Goal: Task Accomplishment & Management: Manage account settings

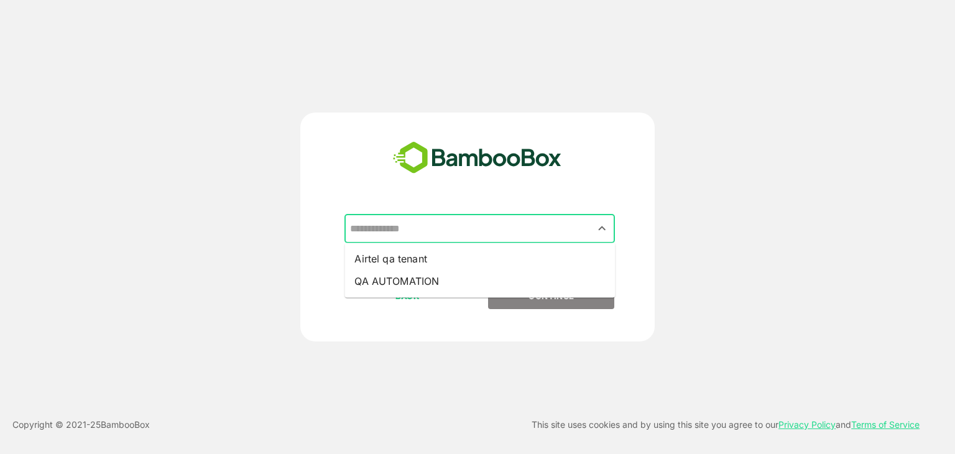
click at [489, 234] on input "text" at bounding box center [480, 229] width 266 height 24
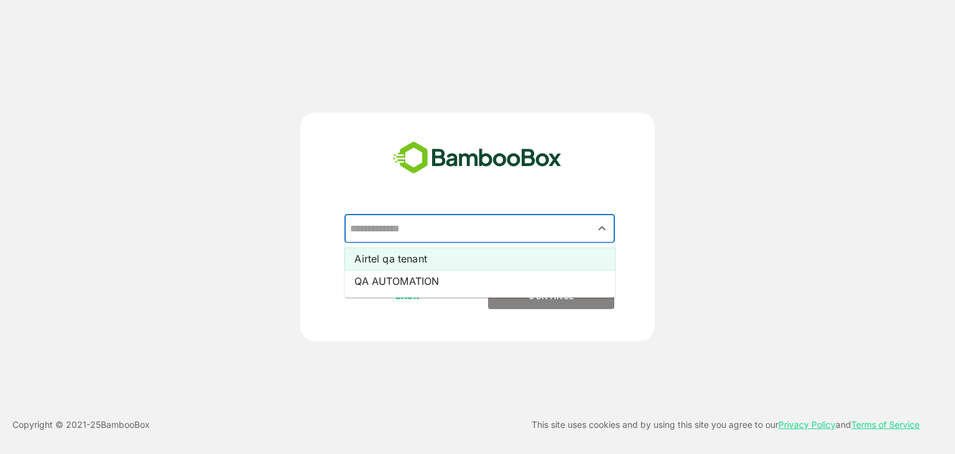
click at [425, 259] on li "Airtel qa tenant" at bounding box center [480, 259] width 271 height 22
type input "**********"
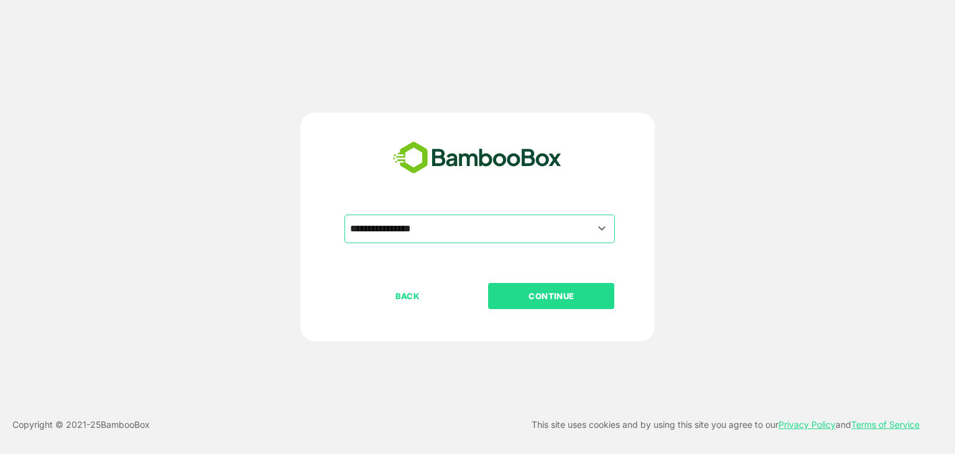
click at [500, 287] on button "CONTINUE" at bounding box center [551, 296] width 126 height 26
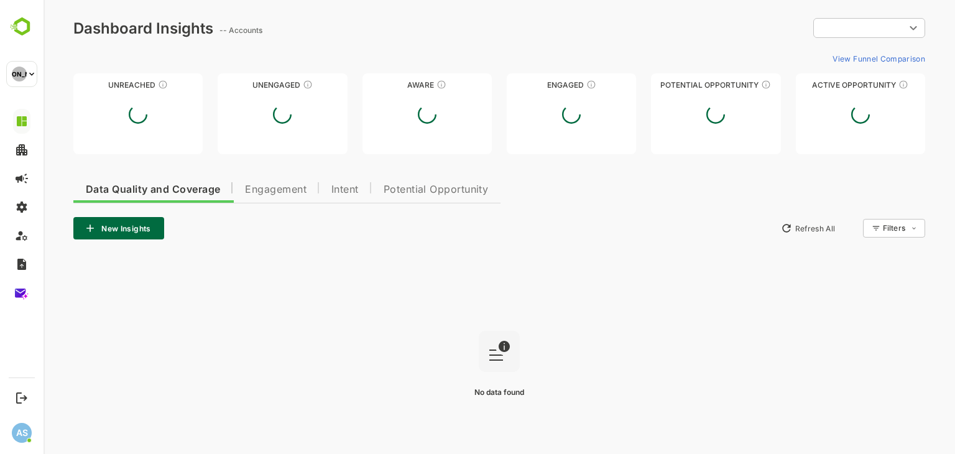
type input "**********"
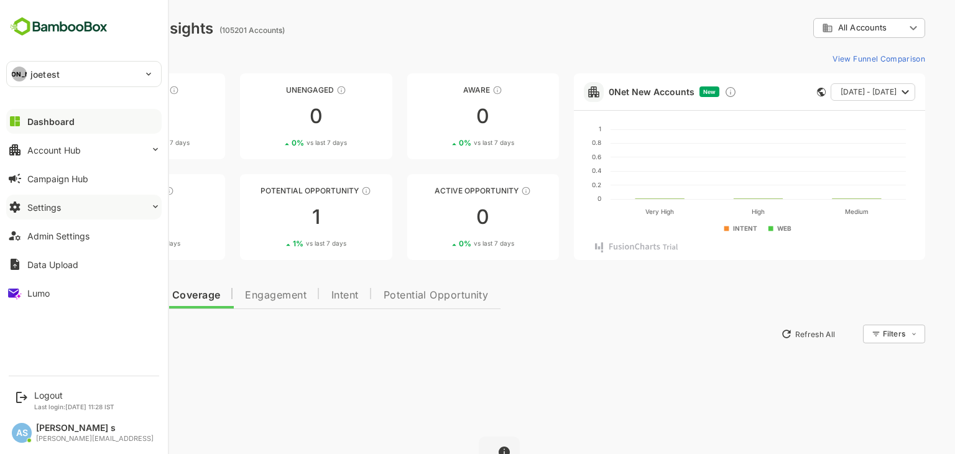
click at [53, 207] on div "Settings" at bounding box center [44, 207] width 34 height 11
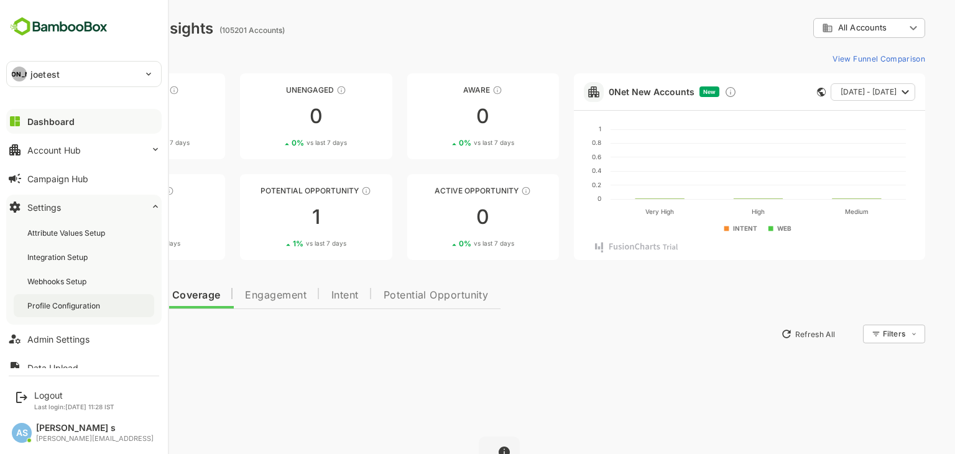
click at [62, 302] on div "Profile Configuration" at bounding box center [64, 305] width 75 height 11
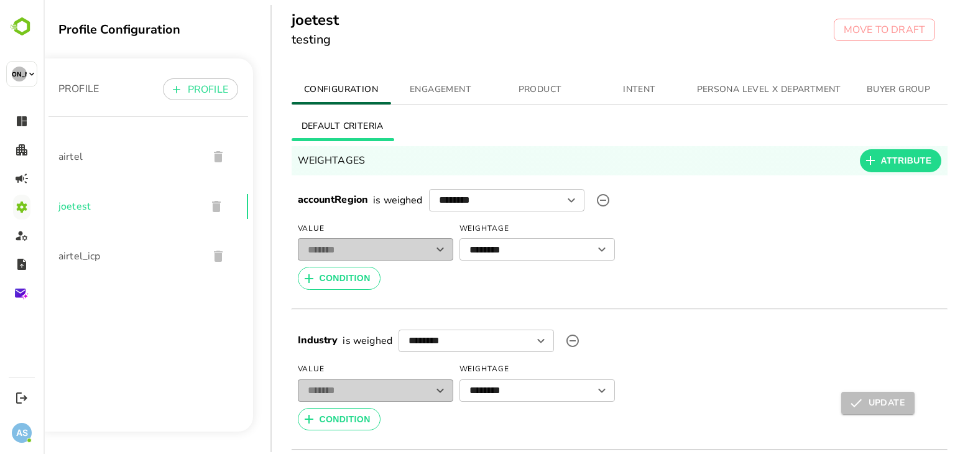
scroll to position [7, 0]
click at [435, 86] on span "ENGAGEMENT" at bounding box center [441, 90] width 85 height 16
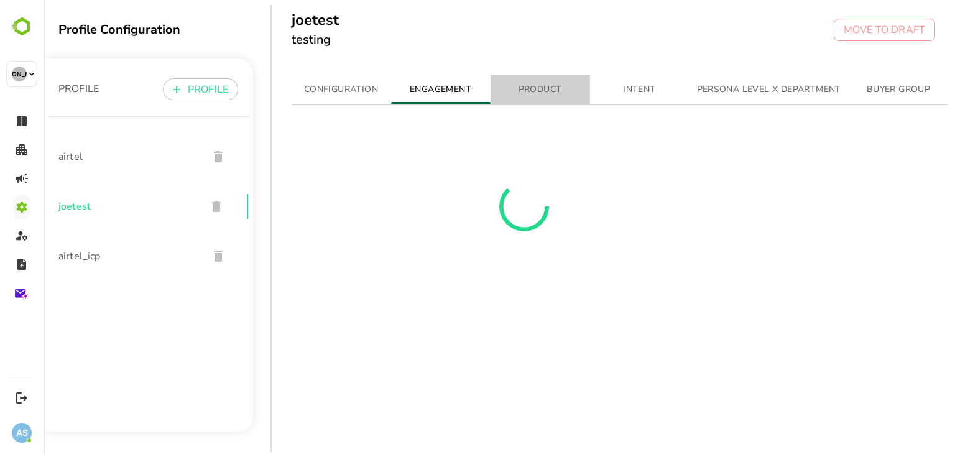
click at [540, 90] on span "PRODUCT" at bounding box center [540, 90] width 85 height 16
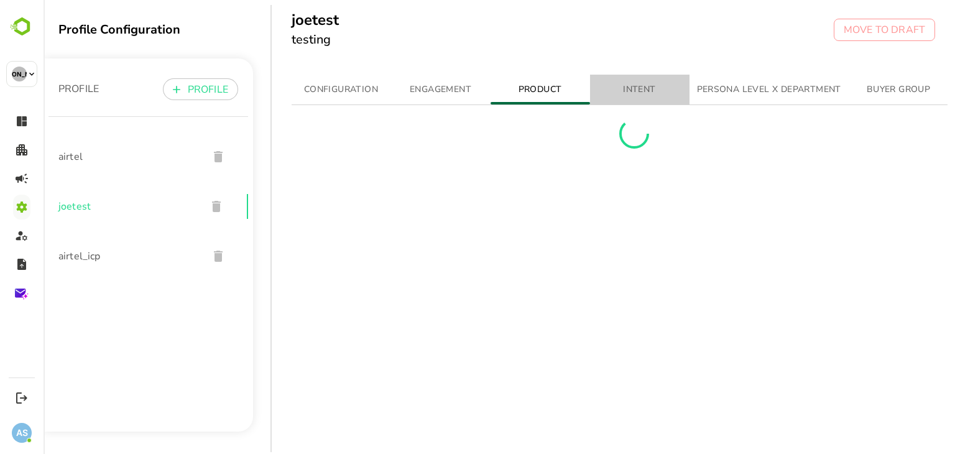
click at [636, 85] on span "INTENT" at bounding box center [640, 90] width 85 height 16
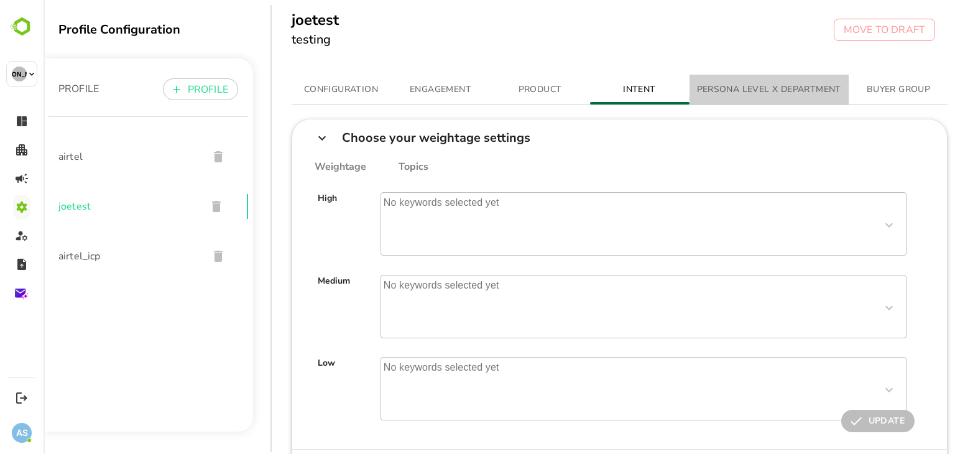
click at [717, 93] on span "PERSONA LEVEL X DEPARTMENT" at bounding box center [769, 90] width 144 height 16
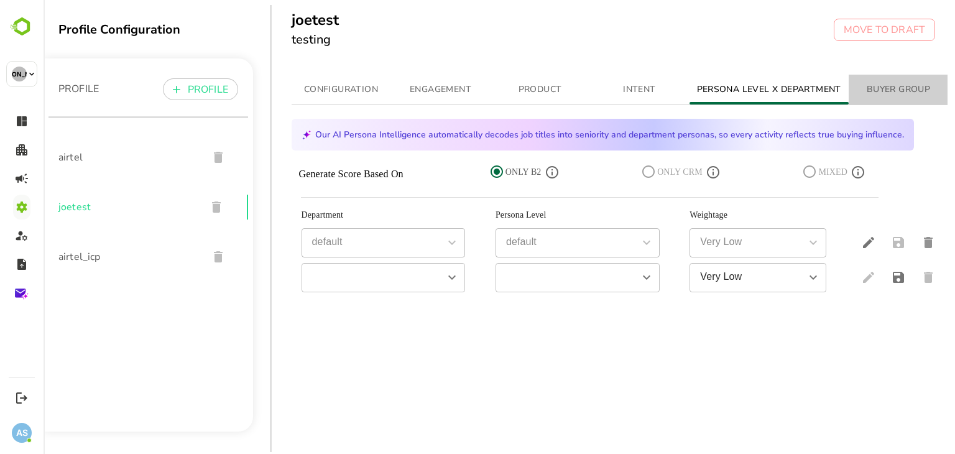
click at [874, 83] on span "BUYER GROUP" at bounding box center [898, 90] width 85 height 16
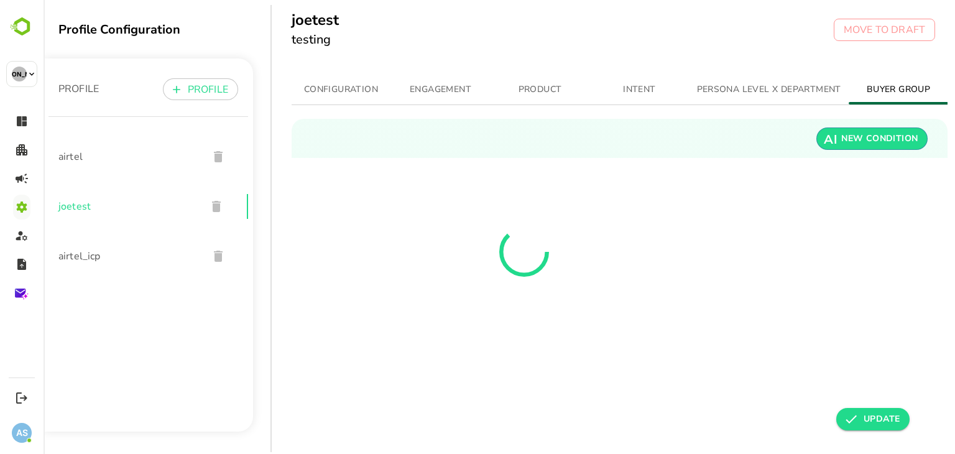
scroll to position [0, 9]
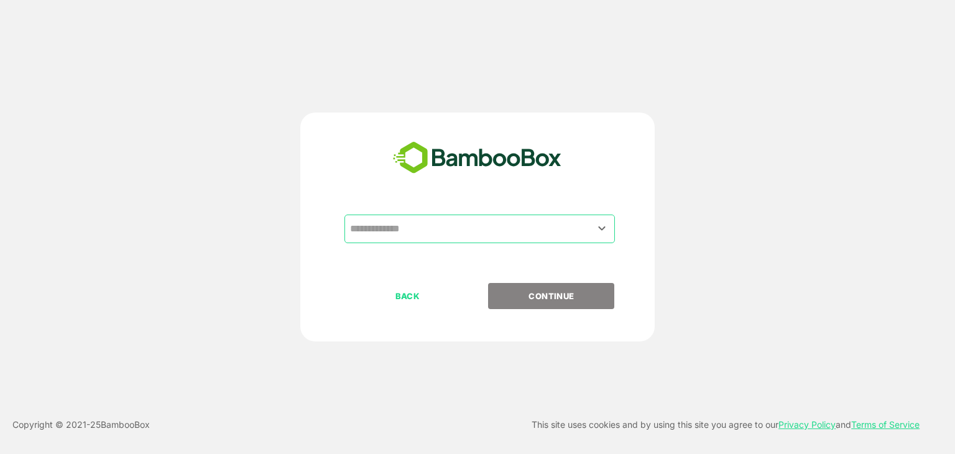
click at [397, 215] on div "​" at bounding box center [480, 229] width 271 height 29
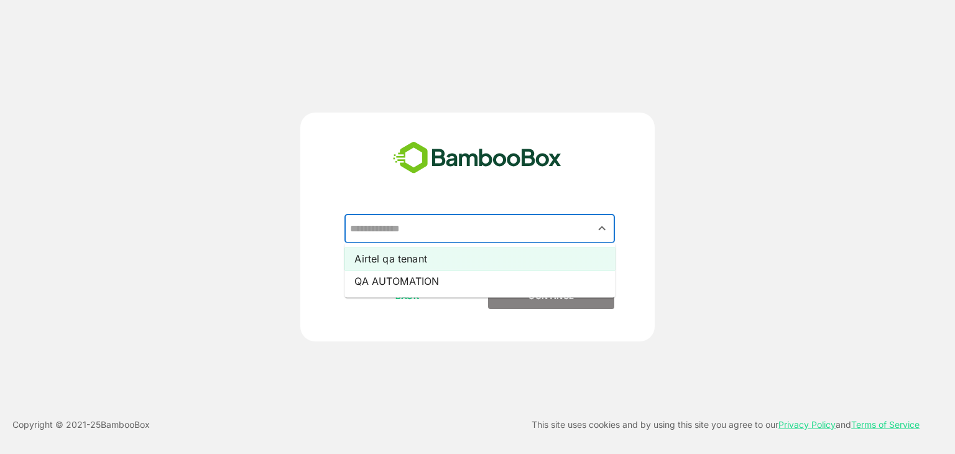
click at [399, 256] on li "Airtel qa tenant" at bounding box center [480, 259] width 271 height 22
type input "**********"
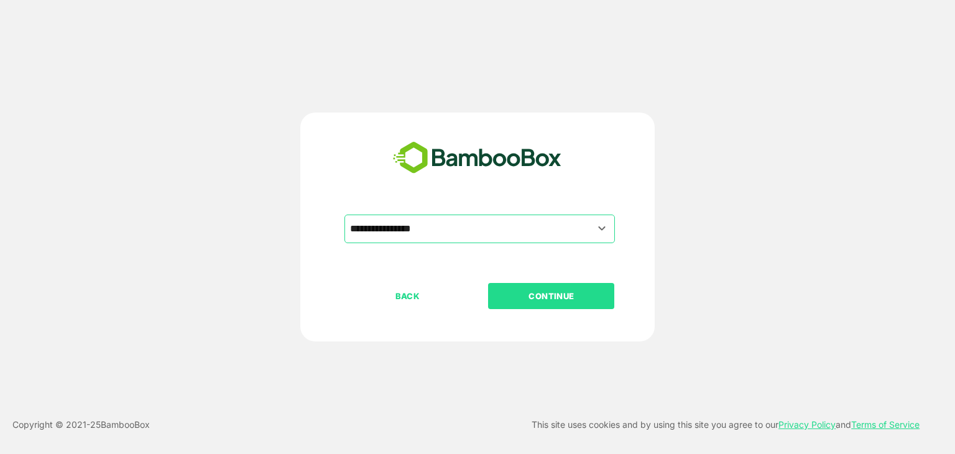
click at [536, 294] on p "CONTINUE" at bounding box center [551, 296] width 124 height 14
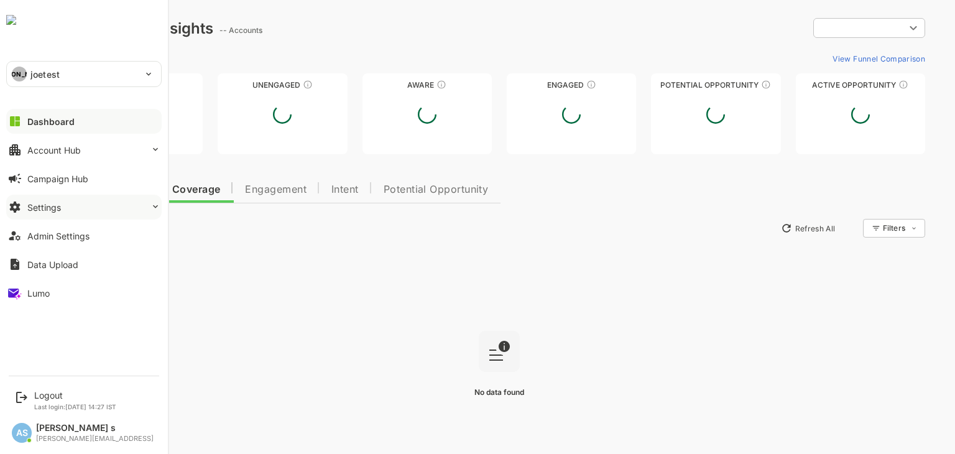
click at [62, 210] on button "Settings" at bounding box center [83, 207] width 155 height 25
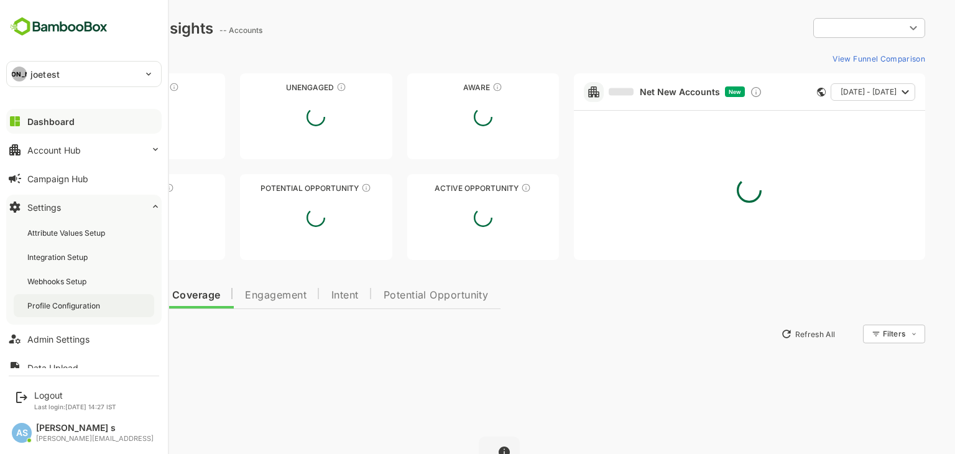
click at [63, 298] on div "Profile Configuration" at bounding box center [84, 305] width 141 height 23
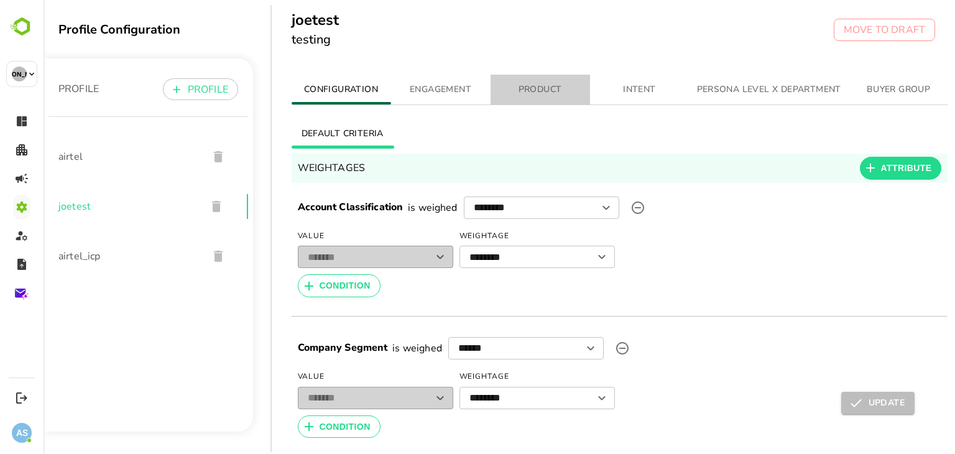
click at [539, 93] on span "PRODUCT" at bounding box center [540, 90] width 85 height 16
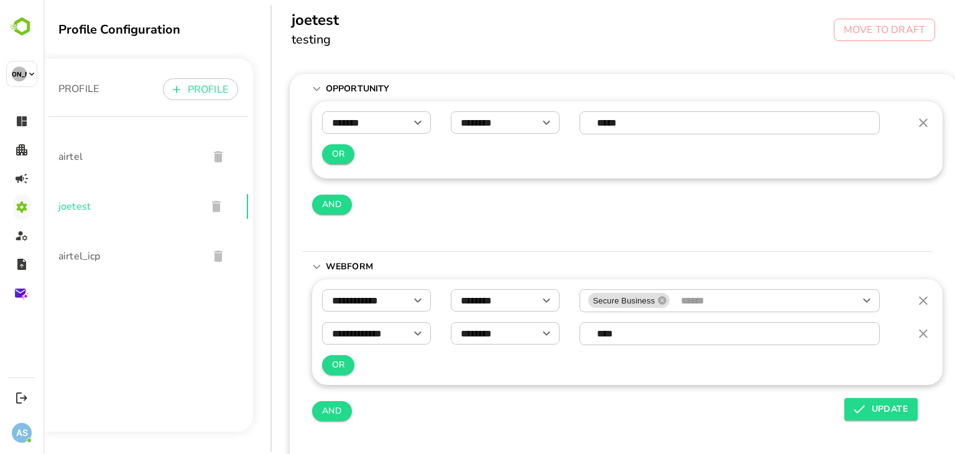
scroll to position [42, 2]
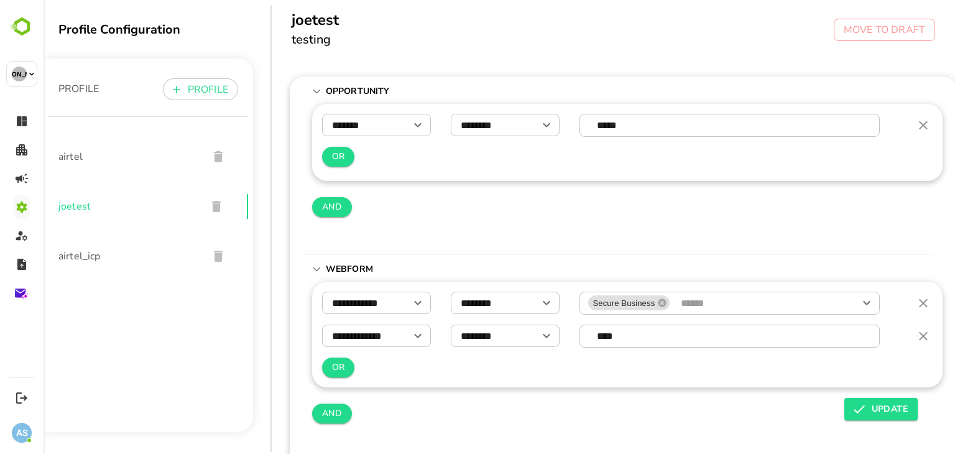
click at [649, 201] on div "AND" at bounding box center [627, 207] width 631 height 24
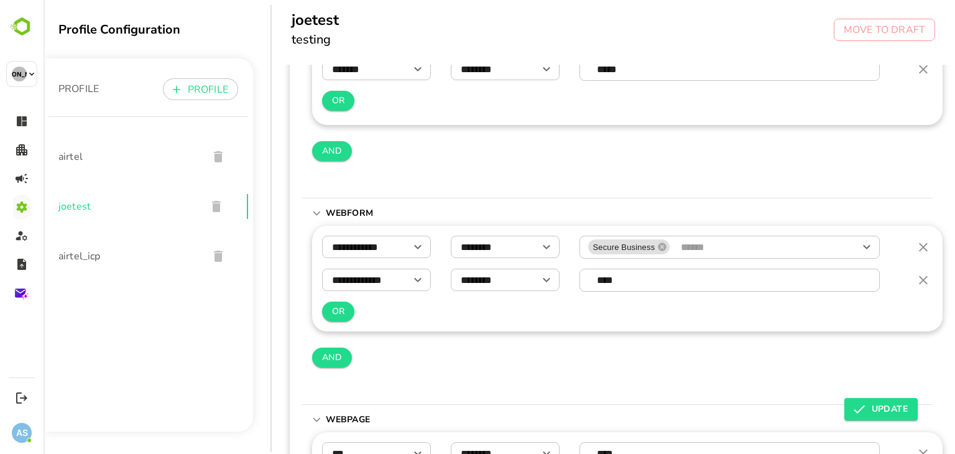
scroll to position [100, 2]
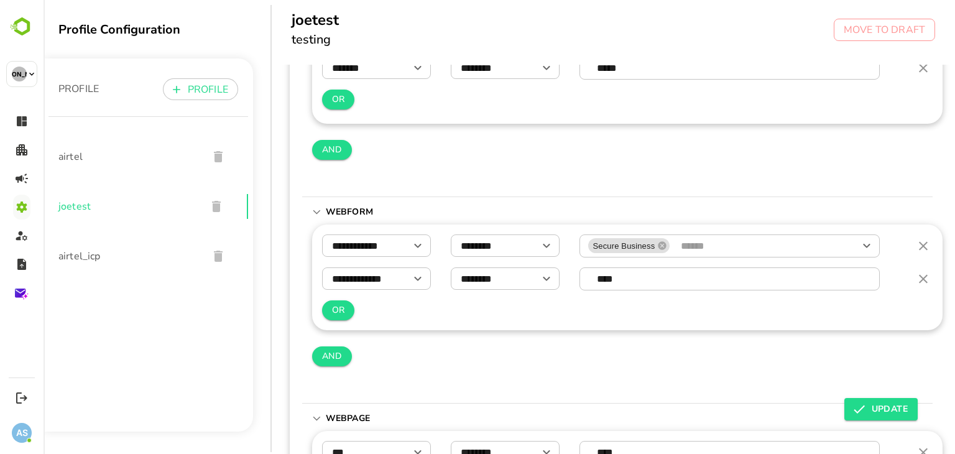
click at [738, 358] on div "AND" at bounding box center [627, 357] width 631 height 24
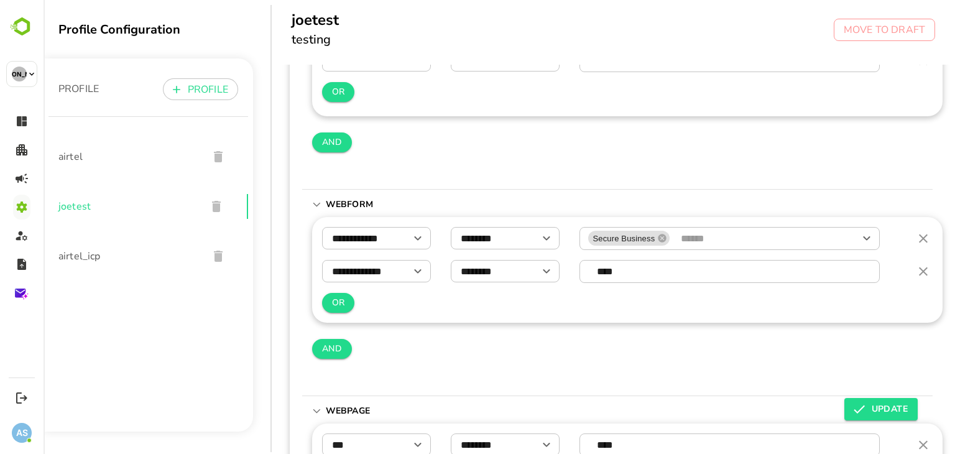
scroll to position [0, 2]
